Goal: Understand process/instructions: Learn how to perform a task or action

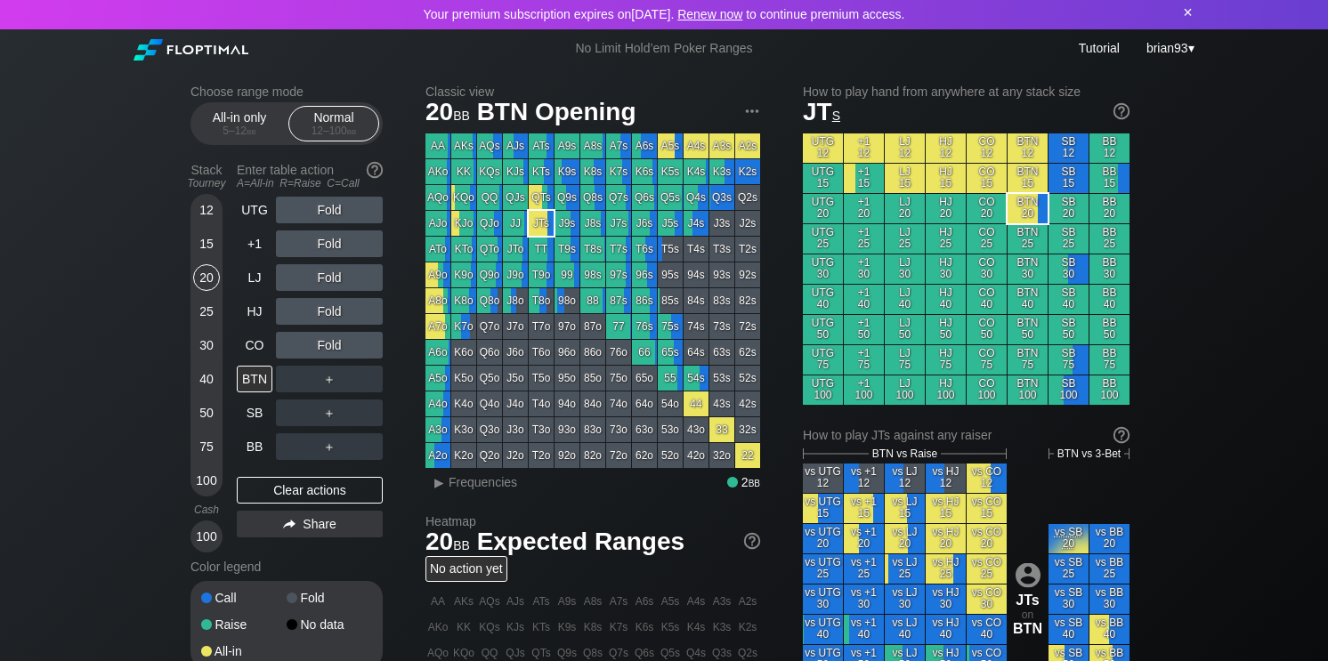
click at [459, 91] on h2 "Classic view" at bounding box center [592, 92] width 335 height 14
click at [326, 281] on div "R ✕" at bounding box center [329, 277] width 35 height 27
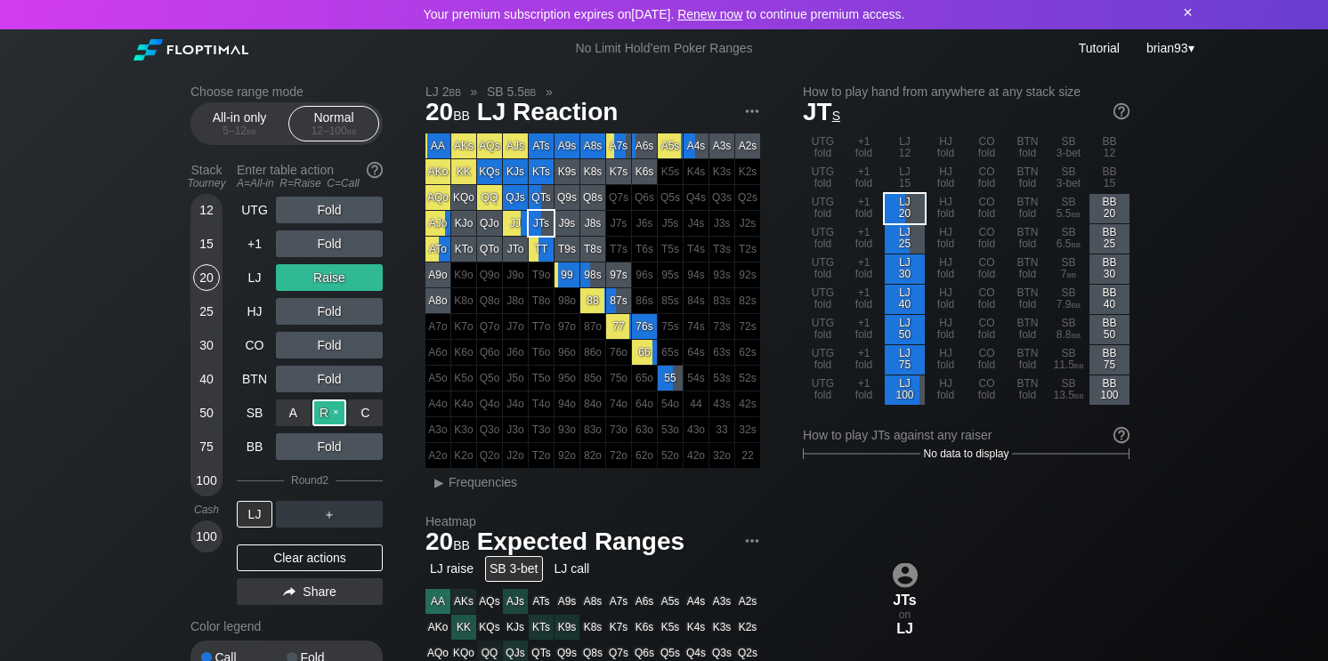
click at [326, 412] on div "R ✕" at bounding box center [329, 413] width 35 height 27
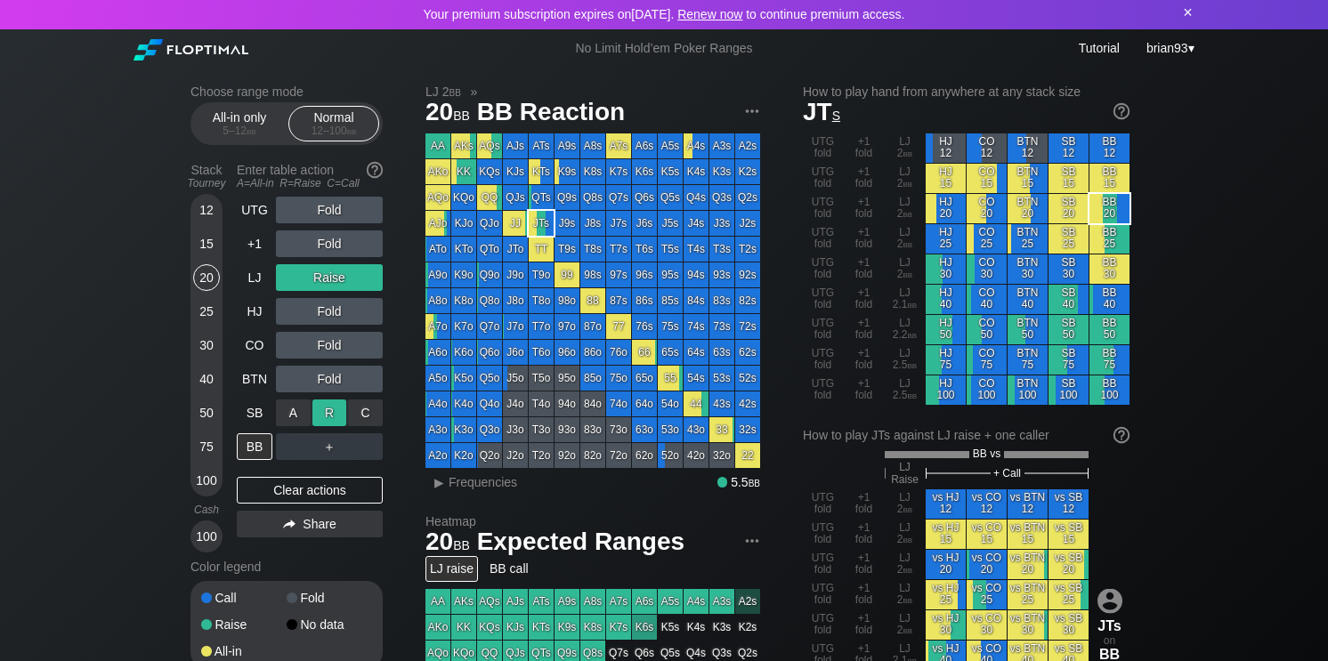
click at [335, 409] on div "R ✕" at bounding box center [329, 413] width 35 height 27
click at [335, 381] on div "R ✕" at bounding box center [329, 379] width 35 height 27
click at [337, 378] on div "R ✕" at bounding box center [329, 379] width 35 height 27
click at [328, 407] on div "R ✕" at bounding box center [329, 413] width 35 height 27
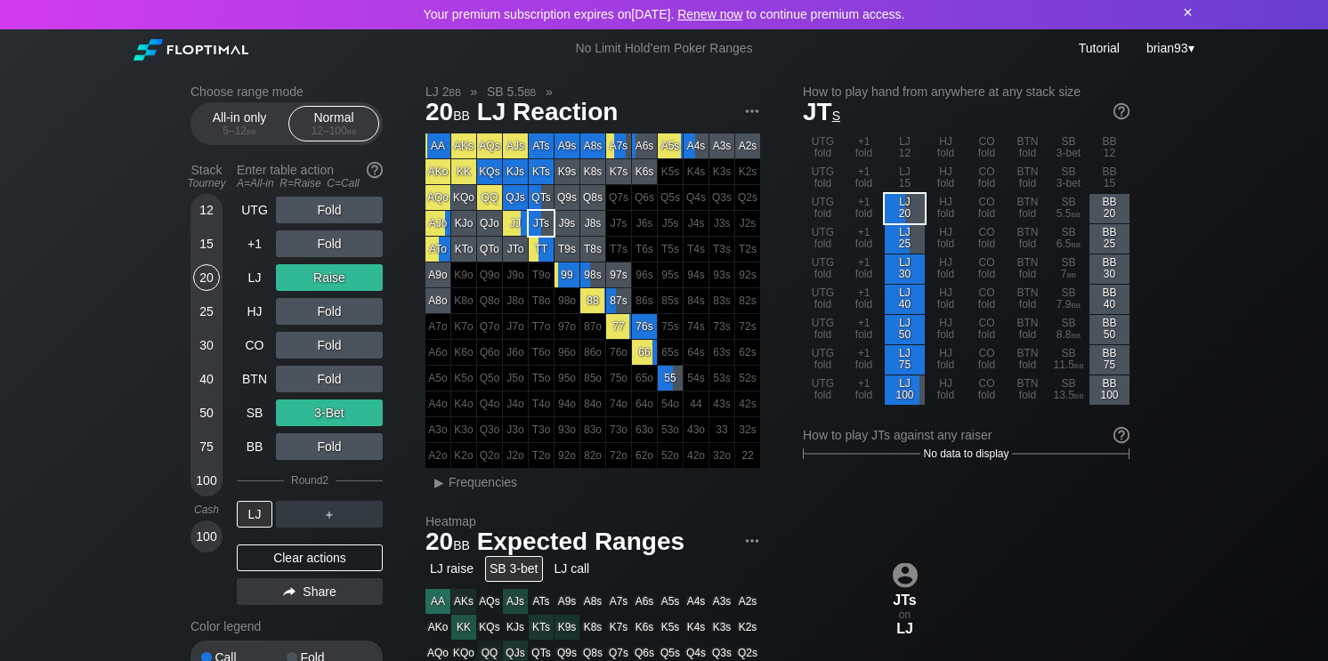
click at [1189, 13] on div "×" at bounding box center [1188, 13] width 18 height 19
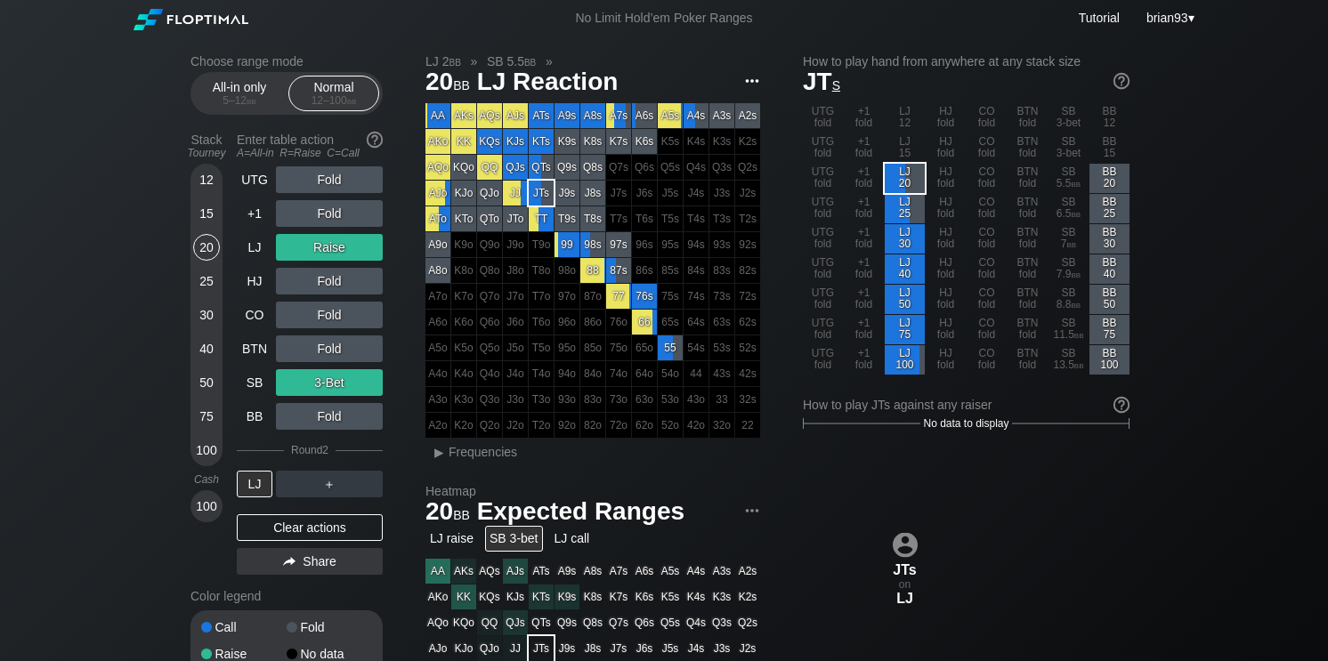
click at [750, 84] on img at bounding box center [752, 81] width 20 height 20
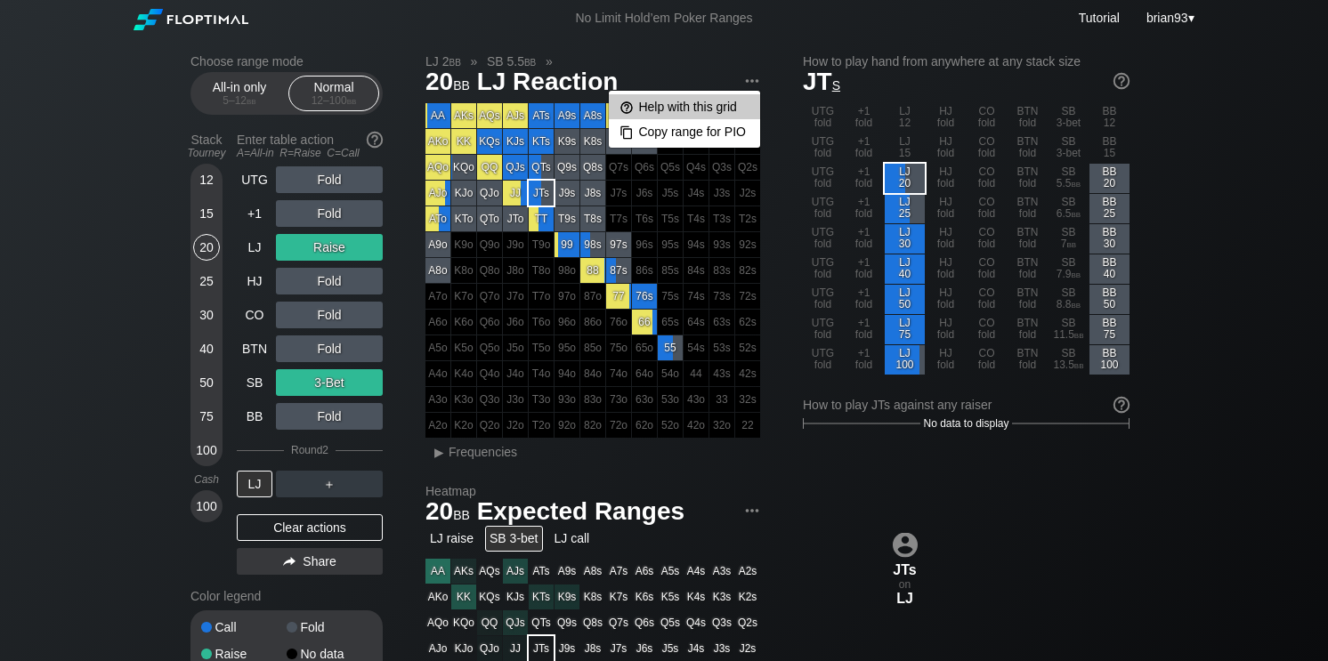
click at [725, 116] on div "Help with this grid" at bounding box center [684, 106] width 151 height 25
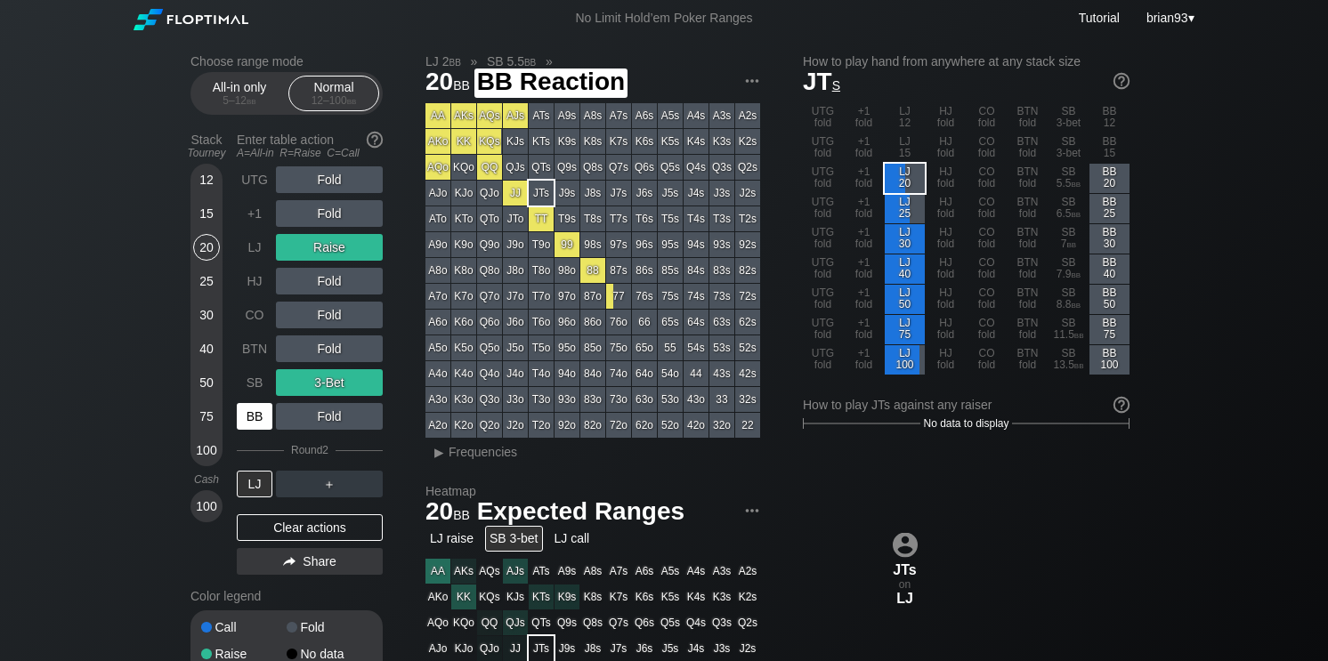
click at [251, 413] on div "BB" at bounding box center [255, 416] width 36 height 27
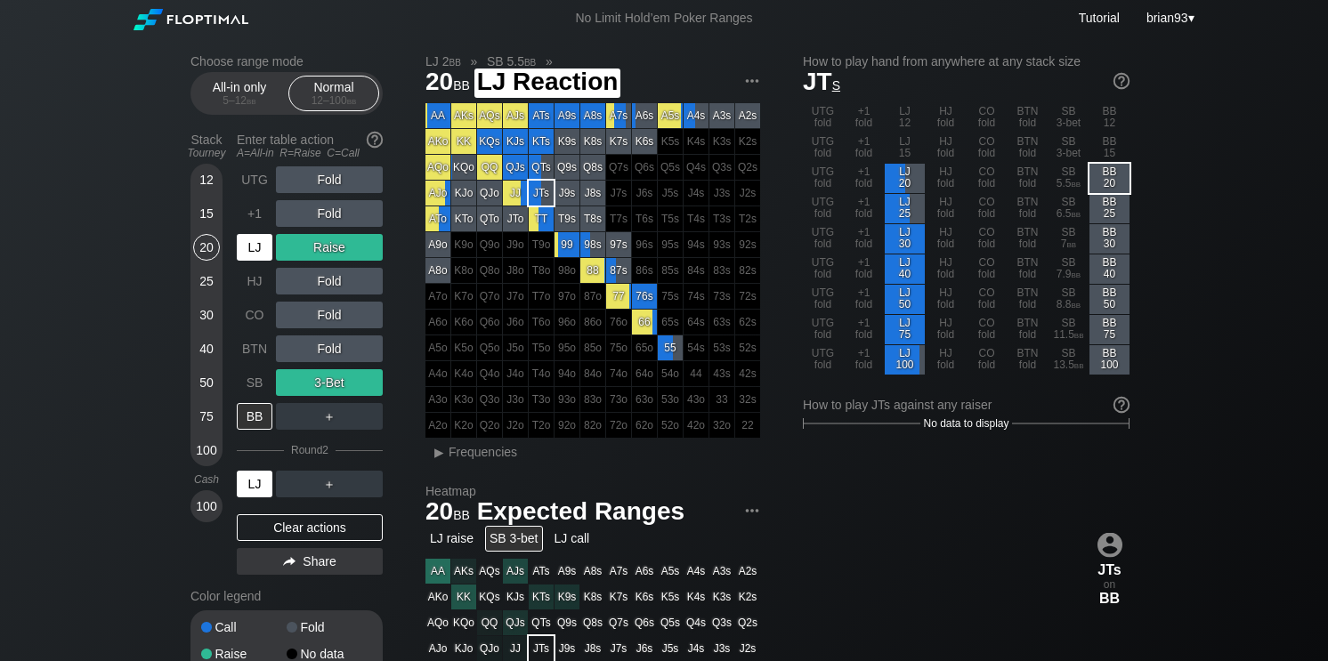
click at [255, 483] on div "LJ" at bounding box center [255, 484] width 36 height 27
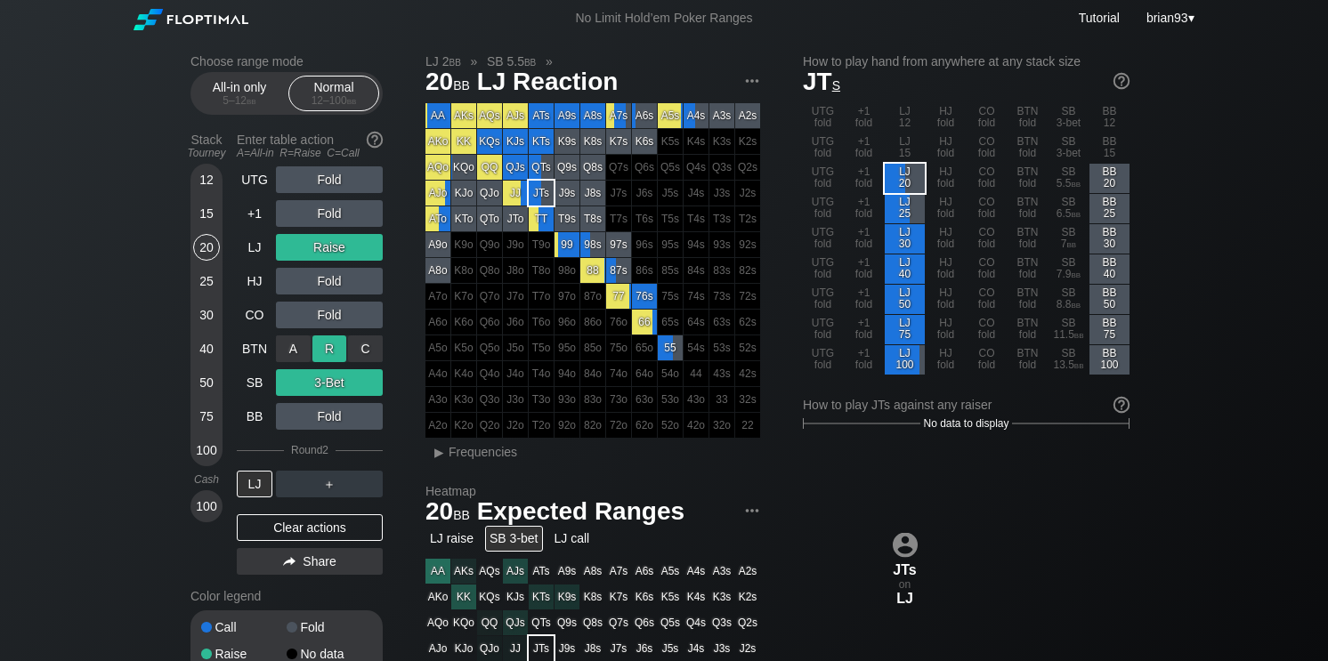
click at [330, 344] on div "R ✕" at bounding box center [329, 348] width 35 height 27
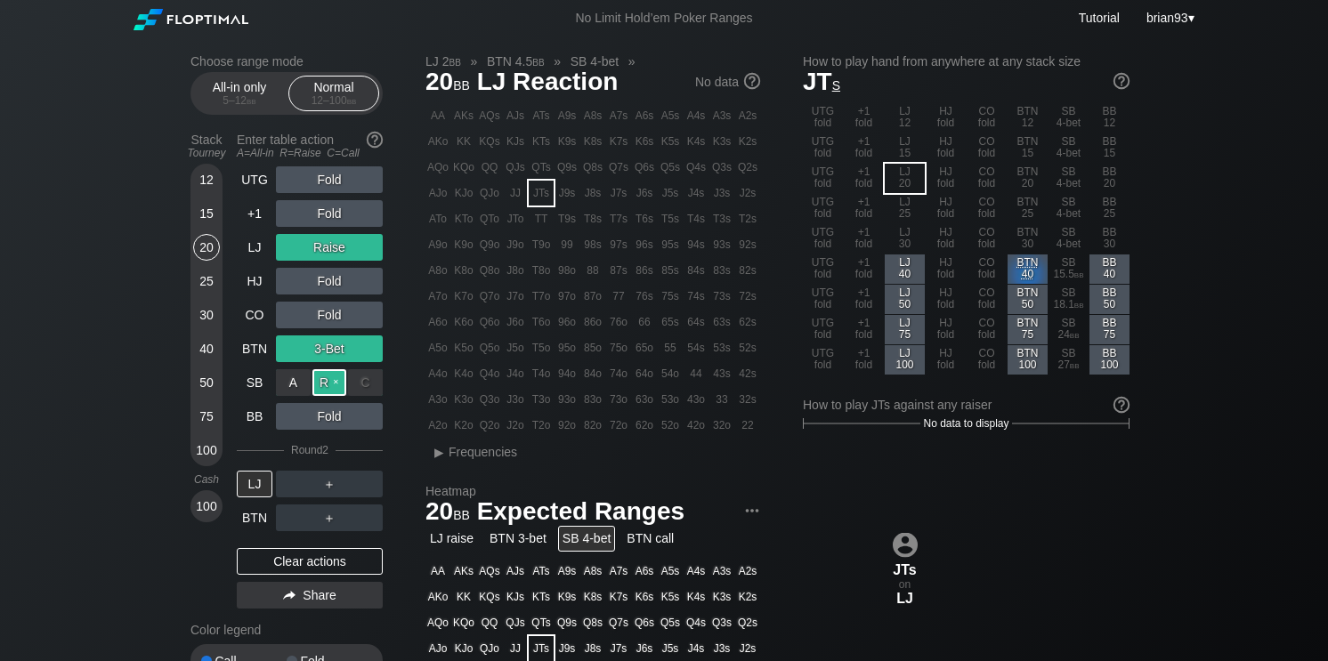
click at [335, 381] on div "R ✕" at bounding box center [329, 382] width 35 height 27
